Goal: Task Accomplishment & Management: Manage account settings

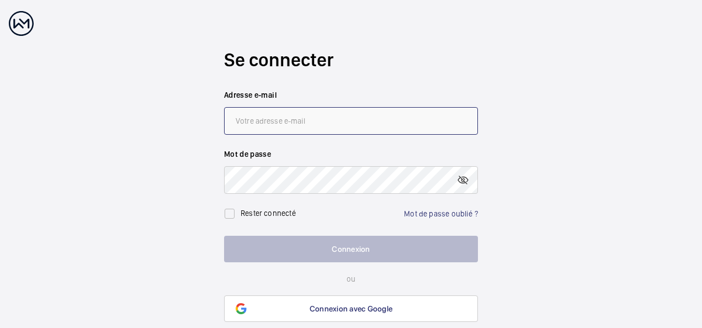
click at [290, 119] on input "email" at bounding box center [351, 121] width 254 height 28
type input "[EMAIL_ADDRESS][DOMAIN_NAME]"
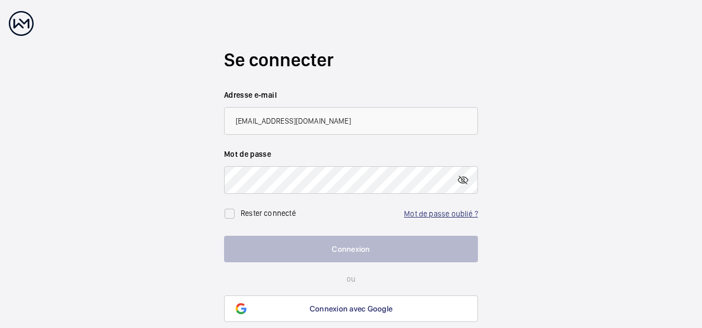
click at [432, 215] on link "Mot de passe oublié ?" at bounding box center [441, 213] width 74 height 9
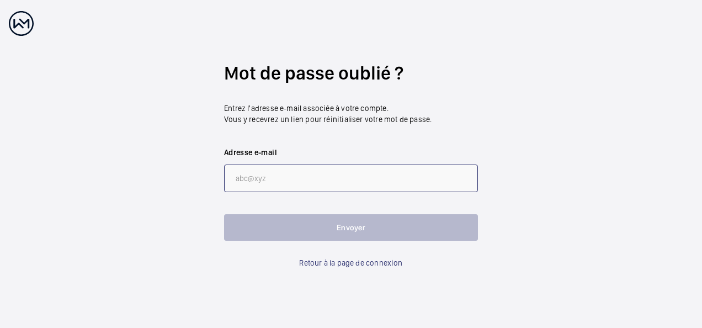
click at [297, 181] on input "email" at bounding box center [351, 178] width 254 height 28
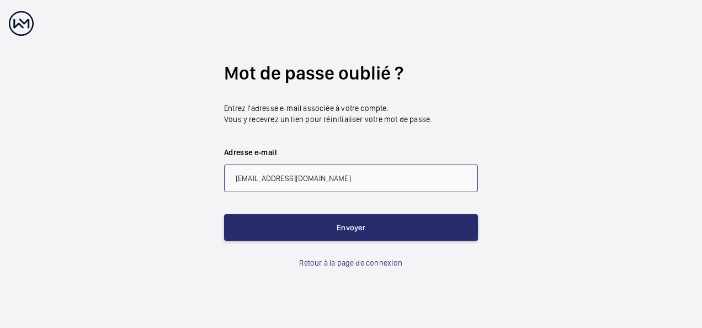
type input "[EMAIL_ADDRESS][DOMAIN_NAME]"
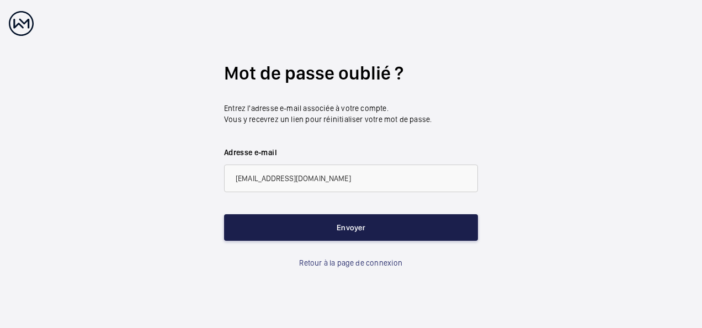
click at [343, 225] on button "Envoyer" at bounding box center [351, 227] width 254 height 26
